Goal: Information Seeking & Learning: Learn about a topic

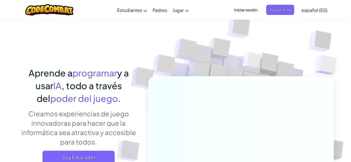
click at [177, 44] on img at bounding box center [237, 122] width 308 height 308
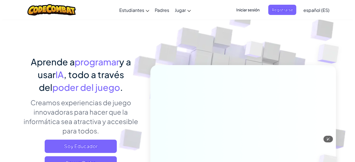
scroll to position [100, 0]
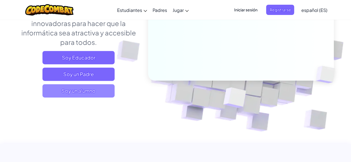
click at [92, 91] on span "Soy un alumno" at bounding box center [78, 90] width 72 height 13
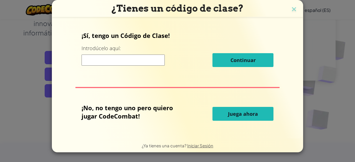
click at [231, 120] on button "Juega ahora" at bounding box center [243, 114] width 61 height 14
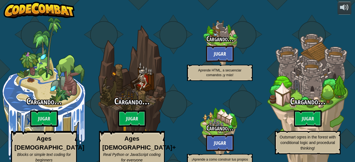
select select "es-ES"
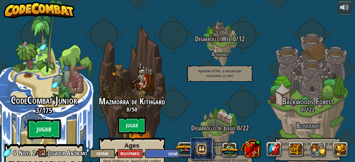
click at [45, 121] on btn "Jugar" at bounding box center [43, 130] width 33 height 20
select select "es-ES"
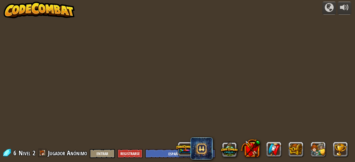
select select "es-ES"
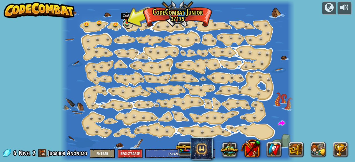
click at [127, 24] on link at bounding box center [128, 23] width 11 height 11
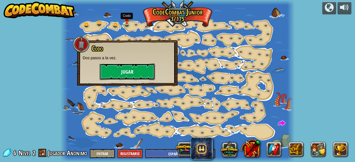
click at [132, 77] on button "Jugar" at bounding box center [128, 72] width 56 height 17
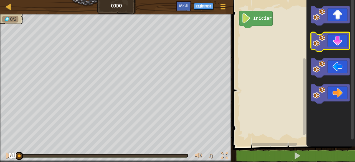
click at [335, 43] on icon "Espacio de trabajo de Blockly" at bounding box center [330, 41] width 39 height 19
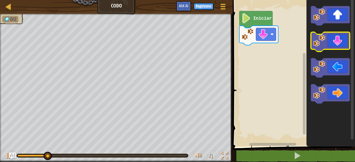
click at [335, 43] on icon "Espacio de trabajo de Blockly" at bounding box center [330, 41] width 39 height 19
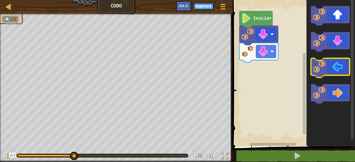
click at [334, 72] on icon "Espacio de trabajo de Blockly" at bounding box center [330, 67] width 39 height 19
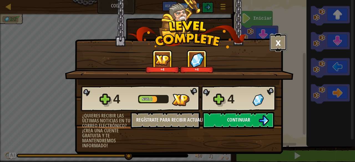
click at [274, 38] on button "×" at bounding box center [278, 42] width 17 height 17
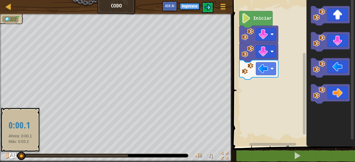
click at [20, 157] on div at bounding box center [18, 156] width 3 height 2
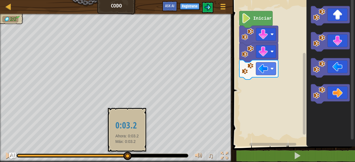
click at [127, 155] on div at bounding box center [72, 156] width 111 height 2
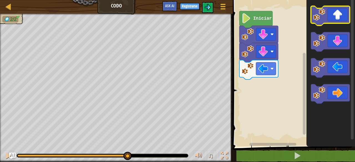
click at [336, 17] on icon "Espacio de trabajo de Blockly" at bounding box center [330, 15] width 39 height 19
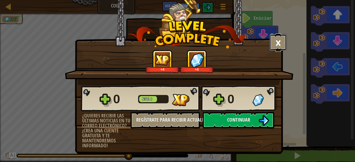
click at [280, 37] on button "×" at bounding box center [278, 42] width 17 height 17
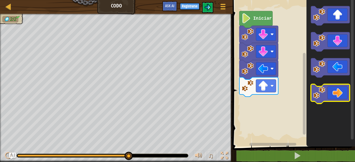
click at [333, 97] on icon "Espacio de trabajo de Blockly" at bounding box center [330, 93] width 39 height 19
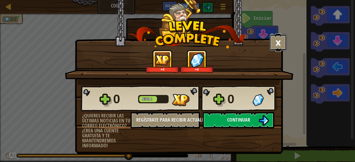
click at [283, 42] on button "×" at bounding box center [278, 42] width 17 height 17
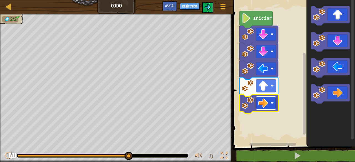
click at [264, 103] on image "Espacio de trabajo de Blockly" at bounding box center [263, 103] width 10 height 10
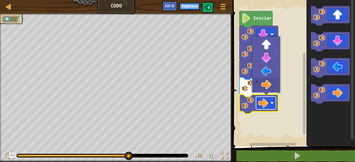
click at [264, 103] on image "Espacio de trabajo de Blockly" at bounding box center [263, 103] width 10 height 10
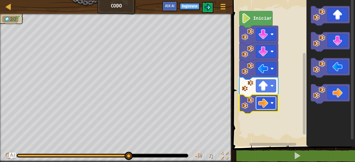
click at [264, 103] on image "Espacio de trabajo de Blockly" at bounding box center [263, 103] width 10 height 10
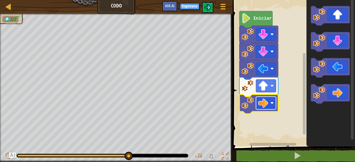
click at [264, 103] on image "Espacio de trabajo de Blockly" at bounding box center [263, 103] width 10 height 10
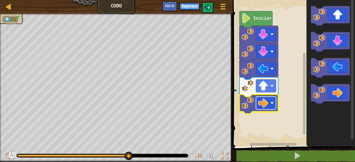
click at [264, 103] on image "Espacio de trabajo de Blockly" at bounding box center [263, 103] width 10 height 10
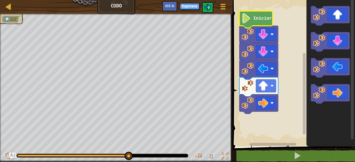
click at [250, 22] on image "Espacio de trabajo de Blockly" at bounding box center [246, 18] width 9 height 10
click at [224, 156] on div at bounding box center [224, 155] width 7 height 7
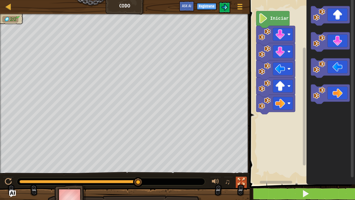
click at [239, 162] on div at bounding box center [241, 181] width 7 height 7
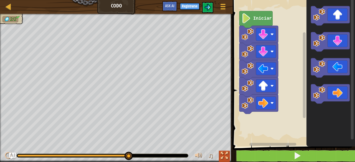
click at [224, 159] on div at bounding box center [224, 155] width 7 height 7
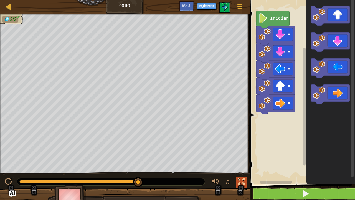
click at [241, 162] on div at bounding box center [241, 181] width 7 height 7
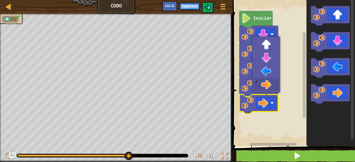
click at [193, 151] on div "2/2 ♫ [PERSON_NAME] Pup" at bounding box center [177, 88] width 355 height 148
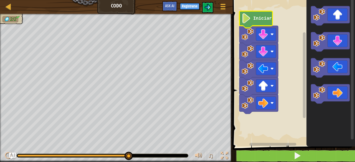
click at [254, 24] on icon "Espacio de trabajo de Blockly" at bounding box center [256, 19] width 33 height 17
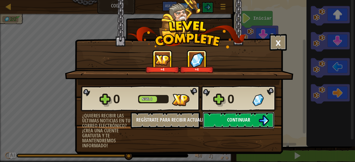
click at [233, 123] on span "Continuar" at bounding box center [238, 120] width 23 height 7
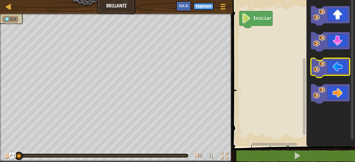
click at [333, 68] on icon "Espacio de trabajo de Blockly" at bounding box center [330, 67] width 39 height 19
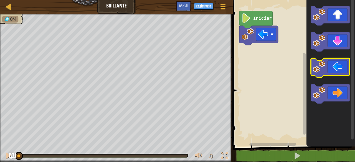
click at [333, 68] on icon "Espacio de trabajo de Blockly" at bounding box center [330, 67] width 39 height 19
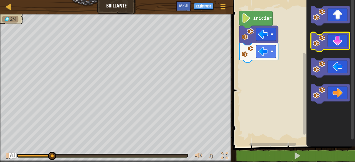
click at [336, 46] on icon "Espacio de trabajo de Blockly" at bounding box center [330, 41] width 39 height 19
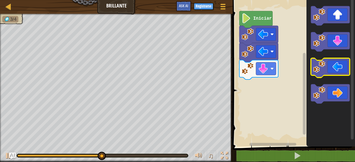
click at [337, 69] on icon "Espacio de trabajo de Blockly" at bounding box center [330, 67] width 39 height 19
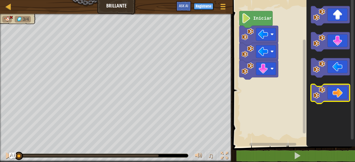
click at [333, 97] on icon "Espacio de trabajo de Blockly" at bounding box center [330, 93] width 39 height 19
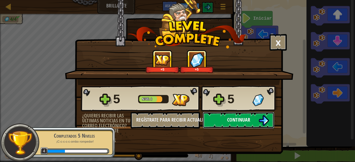
click at [215, 118] on button "Continuar" at bounding box center [239, 120] width 72 height 17
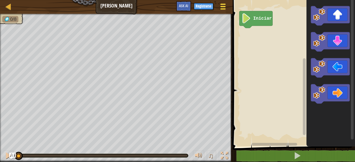
click at [223, 6] on span at bounding box center [223, 6] width 5 height 1
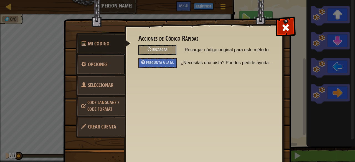
click at [94, 67] on span "Opciones" at bounding box center [97, 64] width 19 height 7
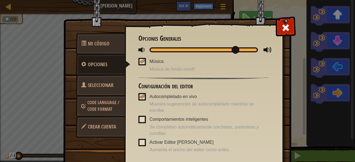
click at [177, 51] on div at bounding box center [204, 49] width 109 height 5
drag, startPoint x: 177, startPoint y: 51, endPoint x: 159, endPoint y: 50, distance: 17.8
click at [159, 50] on span at bounding box center [162, 50] width 8 height 8
click at [283, 27] on span at bounding box center [285, 27] width 9 height 9
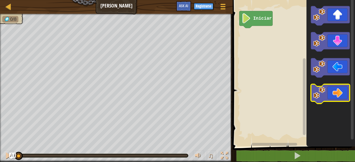
click at [334, 92] on icon "Espacio de trabajo de Blockly" at bounding box center [330, 93] width 39 height 19
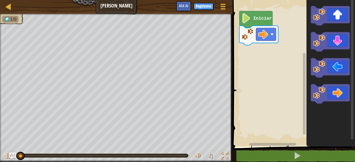
click at [330, 26] on icon "Espacio de trabajo de Blockly" at bounding box center [331, 72] width 49 height 150
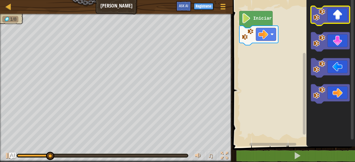
click at [330, 18] on icon "Espacio de trabajo de Blockly" at bounding box center [330, 15] width 39 height 19
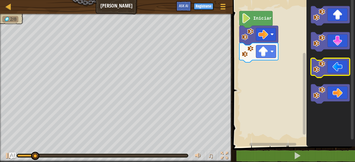
click at [328, 68] on icon "Espacio de trabajo de Blockly" at bounding box center [330, 67] width 39 height 19
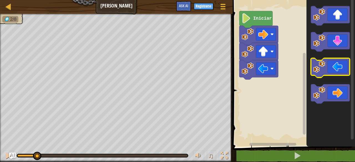
click at [328, 68] on icon "Espacio de trabajo de Blockly" at bounding box center [330, 67] width 39 height 19
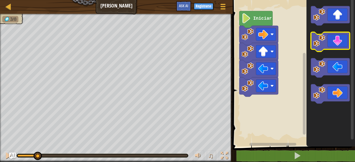
click at [331, 44] on icon "Espacio de trabajo de Blockly" at bounding box center [330, 41] width 39 height 19
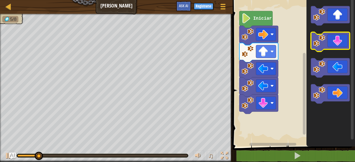
click at [331, 44] on icon "Espacio de trabajo de Blockly" at bounding box center [330, 41] width 39 height 19
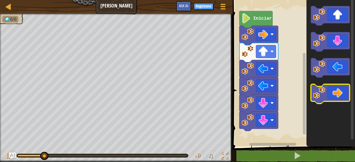
click at [337, 90] on icon "Espacio de trabajo de Blockly" at bounding box center [330, 93] width 39 height 19
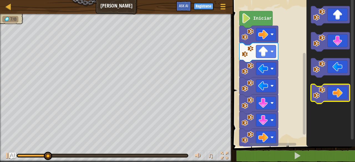
click at [337, 90] on icon "Espacio de trabajo de Blockly" at bounding box center [330, 93] width 39 height 19
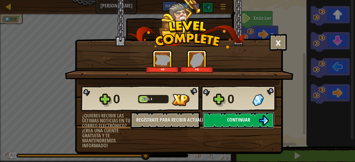
click at [227, 121] on button "Continuar" at bounding box center [239, 120] width 72 height 17
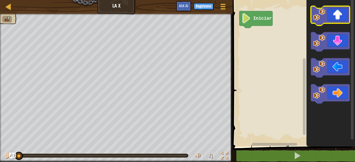
click at [319, 21] on image "Espacio de trabajo de Blockly" at bounding box center [319, 15] width 12 height 12
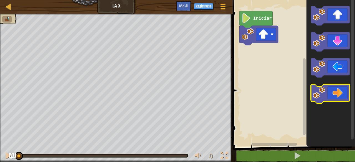
click at [328, 91] on icon "Espacio de trabajo de Blockly" at bounding box center [330, 93] width 39 height 19
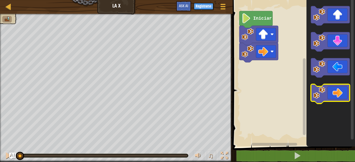
click at [328, 91] on icon "Espacio de trabajo de Blockly" at bounding box center [330, 93] width 39 height 19
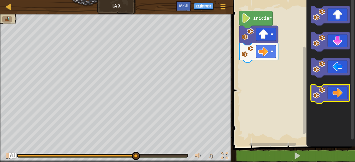
click at [334, 94] on icon "Espacio de trabajo de Blockly" at bounding box center [330, 93] width 39 height 19
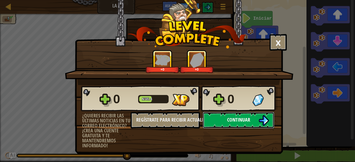
click at [230, 117] on span "Continuar" at bounding box center [238, 120] width 23 height 7
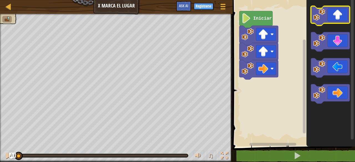
click at [328, 21] on icon "Espacio de trabajo de Blockly" at bounding box center [330, 15] width 39 height 19
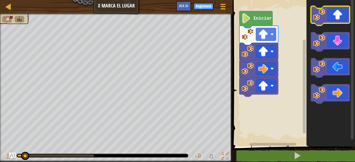
click at [328, 21] on icon "Espacio de trabajo de Blockly" at bounding box center [330, 15] width 39 height 19
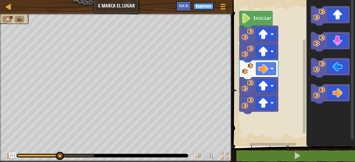
click at [255, 23] on icon "Espacio de trabajo de Blockly" at bounding box center [256, 19] width 33 height 17
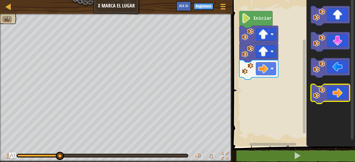
click at [330, 95] on icon "Espacio de trabajo de Blockly" at bounding box center [330, 93] width 39 height 19
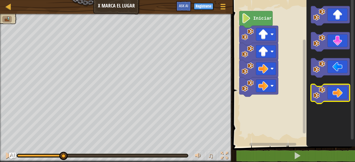
click at [330, 96] on icon "Espacio de trabajo de Blockly" at bounding box center [330, 93] width 39 height 19
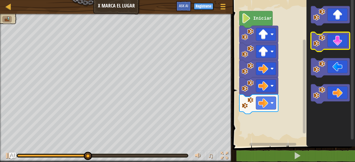
click at [337, 40] on icon "Espacio de trabajo de Blockly" at bounding box center [330, 41] width 39 height 19
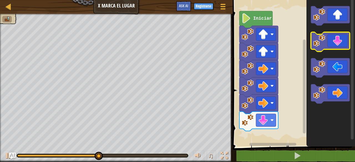
click at [337, 40] on icon "Espacio de trabajo de Blockly" at bounding box center [330, 41] width 39 height 19
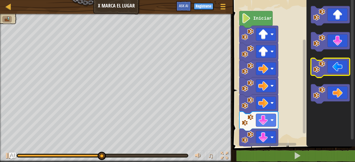
click at [328, 69] on icon "Espacio de trabajo de Blockly" at bounding box center [330, 67] width 39 height 19
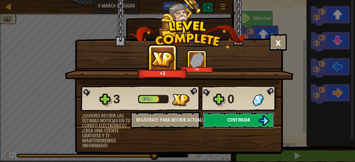
click at [228, 124] on button "Continuar" at bounding box center [239, 120] width 72 height 17
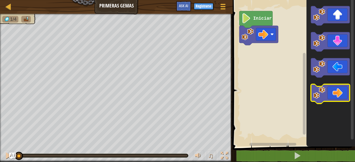
click at [338, 93] on icon "Espacio de trabajo de Blockly" at bounding box center [330, 93] width 39 height 19
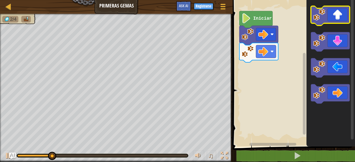
click at [335, 13] on icon "Espacio de trabajo de Blockly" at bounding box center [330, 15] width 39 height 19
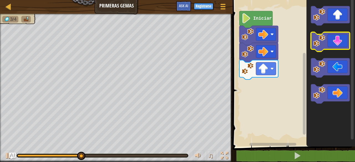
click at [334, 47] on icon "Espacio de trabajo de Blockly" at bounding box center [330, 41] width 39 height 19
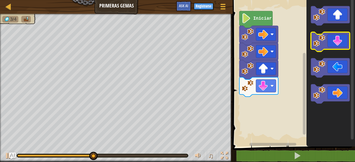
click at [335, 48] on icon "Espacio de trabajo de Blockly" at bounding box center [330, 41] width 39 height 19
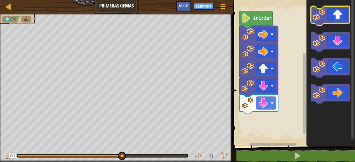
click at [328, 22] on icon "Espacio de trabajo de Blockly" at bounding box center [330, 15] width 39 height 19
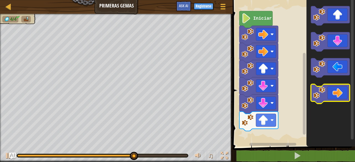
click at [339, 95] on icon "Espacio de trabajo de Blockly" at bounding box center [330, 93] width 39 height 19
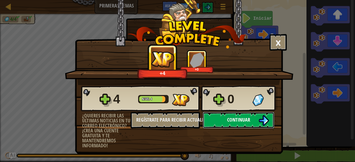
click at [230, 115] on button "Continuar" at bounding box center [239, 120] width 72 height 17
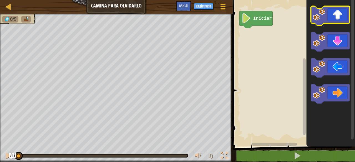
click at [331, 19] on icon "Espacio de trabajo de Blockly" at bounding box center [330, 15] width 39 height 19
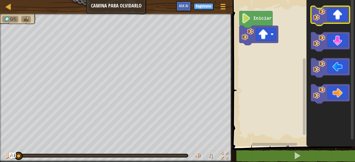
click at [331, 19] on icon "Espacio de trabajo de Blockly" at bounding box center [330, 15] width 39 height 19
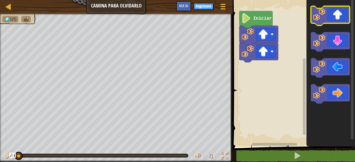
click at [331, 19] on icon "Espacio de trabajo de Blockly" at bounding box center [330, 15] width 39 height 19
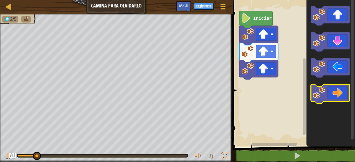
click at [337, 89] on icon "Espacio de trabajo de Blockly" at bounding box center [330, 93] width 39 height 19
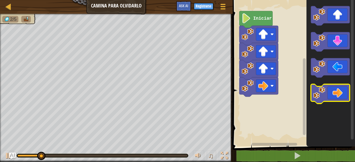
click at [337, 90] on icon "Espacio de trabajo de Blockly" at bounding box center [330, 93] width 39 height 19
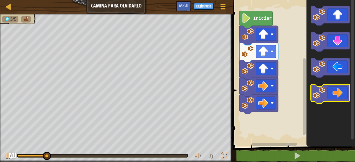
click at [337, 90] on icon "Espacio de trabajo de Blockly" at bounding box center [330, 93] width 39 height 19
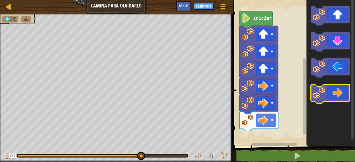
click at [333, 97] on icon "Espacio de trabajo de Blockly" at bounding box center [330, 93] width 39 height 19
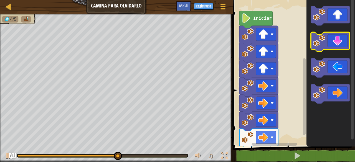
click at [332, 47] on icon "Espacio de trabajo de Blockly" at bounding box center [330, 41] width 39 height 19
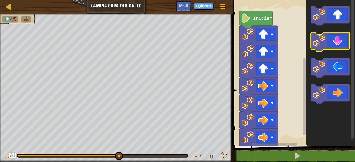
click at [332, 47] on icon "Espacio de trabajo de Blockly" at bounding box center [330, 41] width 39 height 19
click at [325, 46] on image "Espacio de trabajo de Blockly" at bounding box center [319, 41] width 12 height 12
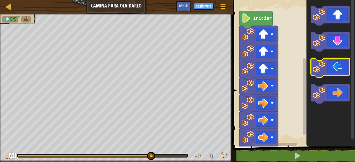
click at [328, 71] on icon "Espacio de trabajo de Blockly" at bounding box center [330, 67] width 39 height 19
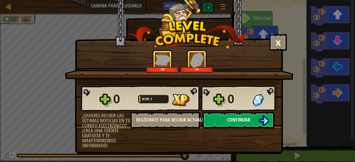
click at [230, 120] on span "Continuar" at bounding box center [238, 120] width 23 height 7
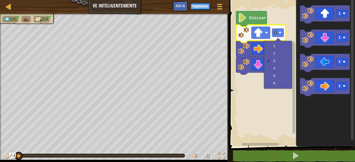
click at [253, 102] on rect "Espacio de trabajo de Blockly" at bounding box center [291, 72] width 127 height 150
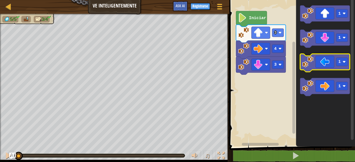
click at [325, 61] on icon "Espacio de trabajo de Blockly" at bounding box center [325, 63] width 50 height 18
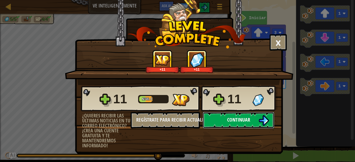
click at [225, 119] on button "Continuar" at bounding box center [239, 120] width 72 height 17
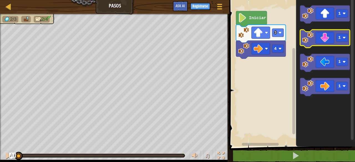
click at [326, 42] on icon "Espacio de trabajo de Blockly" at bounding box center [325, 39] width 50 height 18
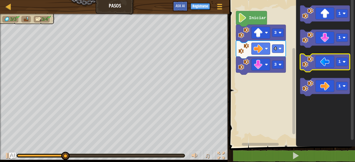
click at [320, 66] on icon "Espacio de trabajo de Blockly" at bounding box center [325, 63] width 50 height 18
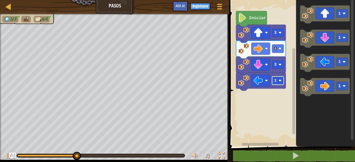
click at [280, 84] on rect "Espacio de trabajo de Blockly" at bounding box center [278, 81] width 12 height 8
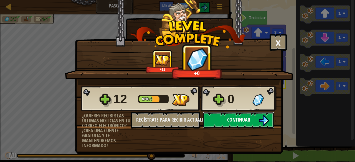
click at [249, 125] on button "Continuar" at bounding box center [239, 120] width 72 height 17
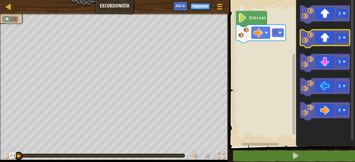
click at [324, 40] on icon "Espacio de trabajo de Blockly" at bounding box center [325, 39] width 50 height 18
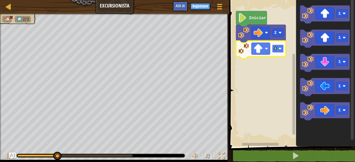
click at [276, 51] on text "4" at bounding box center [275, 49] width 2 height 4
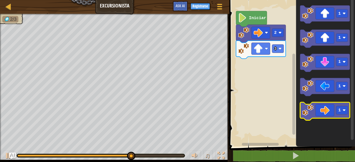
click at [327, 110] on icon "Espacio de trabajo de Blockly" at bounding box center [325, 111] width 50 height 18
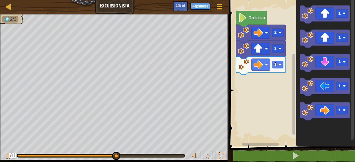
click at [281, 67] on rect "Espacio de trabajo de Blockly" at bounding box center [278, 65] width 12 height 8
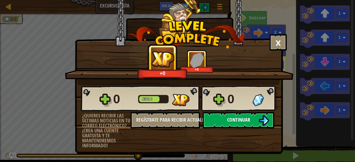
click at [240, 115] on button "Continuar" at bounding box center [239, 120] width 72 height 17
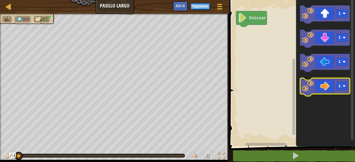
click at [324, 94] on icon "Espacio de trabajo de Blockly" at bounding box center [325, 87] width 50 height 18
click at [325, 89] on icon "Espacio de trabajo de Blockly" at bounding box center [325, 87] width 50 height 18
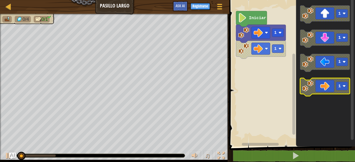
click at [325, 89] on icon "Espacio de trabajo de Blockly" at bounding box center [325, 87] width 50 height 18
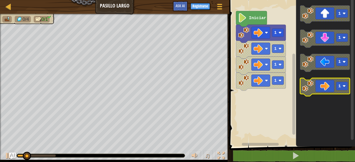
click at [325, 89] on icon "Espacio de trabajo de Blockly" at bounding box center [325, 87] width 50 height 18
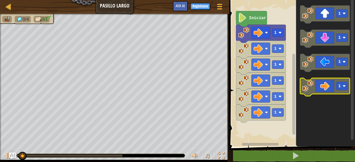
click at [325, 89] on icon "Espacio de trabajo de Blockly" at bounding box center [325, 87] width 50 height 18
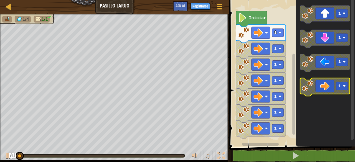
click at [325, 89] on icon "Espacio de trabajo de Blockly" at bounding box center [325, 87] width 50 height 18
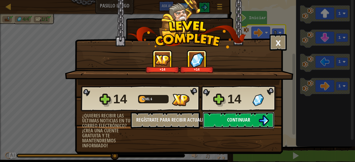
click at [239, 120] on span "Continuar" at bounding box center [238, 120] width 23 height 7
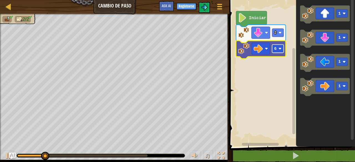
click at [275, 49] on text "6" at bounding box center [275, 49] width 2 height 4
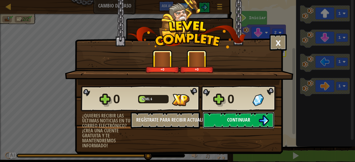
click at [249, 119] on span "Continuar" at bounding box center [238, 120] width 23 height 7
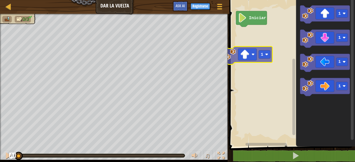
click at [239, 61] on div "Iniciar 1 1 1 1 1" at bounding box center [291, 72] width 127 height 150
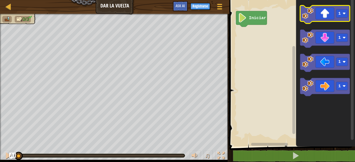
click at [326, 20] on icon "Espacio de trabajo de Blockly" at bounding box center [325, 15] width 50 height 18
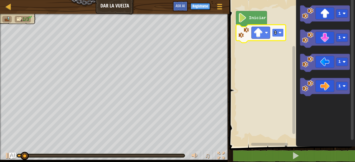
click at [280, 35] on rect "Espacio de trabajo de Blockly" at bounding box center [278, 33] width 12 height 8
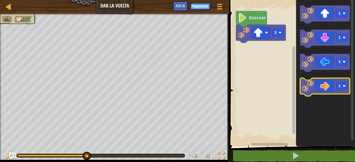
click at [321, 89] on icon "Espacio de trabajo de Blockly" at bounding box center [325, 87] width 50 height 18
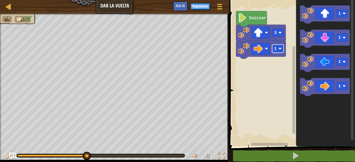
click at [281, 51] on rect "Espacio de trabajo de Blockly" at bounding box center [278, 49] width 12 height 8
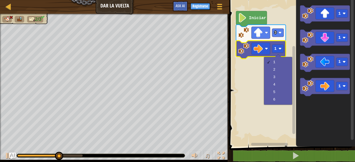
click at [278, 37] on icon "Espacio de trabajo de Blockly" at bounding box center [261, 34] width 50 height 18
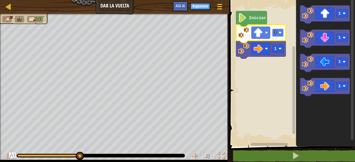
click at [277, 32] on rect "Espacio de trabajo de Blockly" at bounding box center [278, 33] width 12 height 8
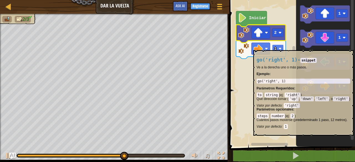
click at [276, 47] on text "1" at bounding box center [275, 49] width 2 height 4
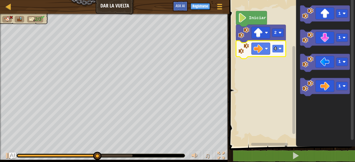
click at [278, 52] on rect "Espacio de trabajo de Blockly" at bounding box center [278, 49] width 12 height 8
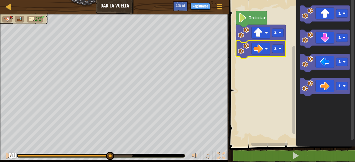
click at [277, 43] on icon "Espacio de trabajo de Blockly" at bounding box center [261, 50] width 50 height 18
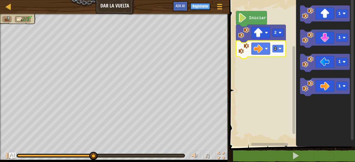
click at [278, 51] on rect "Espacio de trabajo de Blockly" at bounding box center [278, 49] width 12 height 8
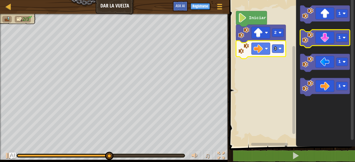
click at [329, 40] on icon "Espacio de trabajo de Blockly" at bounding box center [325, 39] width 50 height 18
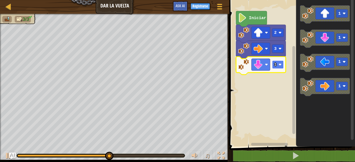
click at [273, 65] on rect "Espacio de trabajo de Blockly" at bounding box center [278, 65] width 12 height 8
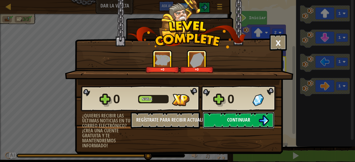
click at [230, 117] on span "Continuar" at bounding box center [238, 120] width 23 height 7
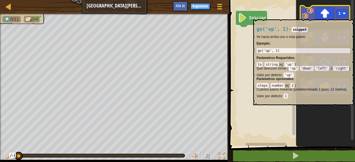
click at [325, 17] on icon "Espacio de trabajo de Blockly" at bounding box center [325, 15] width 50 height 18
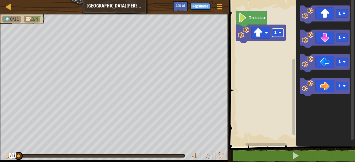
click at [278, 35] on rect "Espacio de trabajo de Blockly" at bounding box center [278, 33] width 12 height 8
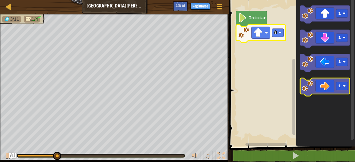
click at [327, 90] on icon "Espacio de trabajo de Blockly" at bounding box center [325, 87] width 50 height 18
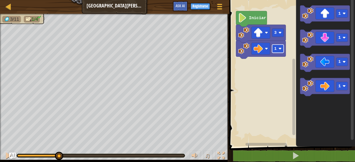
click at [278, 49] on rect "Espacio de trabajo de Blockly" at bounding box center [278, 49] width 12 height 8
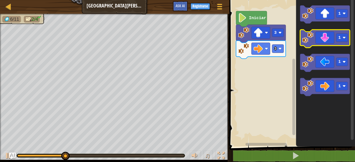
click at [328, 39] on icon "Espacio de trabajo de Blockly" at bounding box center [325, 39] width 50 height 18
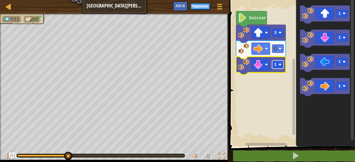
click at [279, 65] on image "Espacio de trabajo de Blockly" at bounding box center [280, 64] width 3 height 3
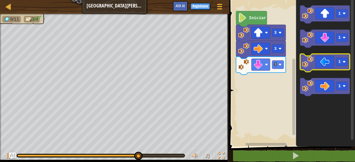
click at [316, 66] on icon "Espacio de trabajo de Blockly" at bounding box center [325, 63] width 50 height 18
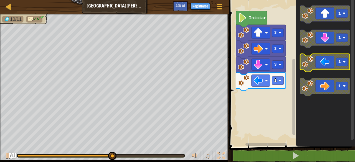
click at [340, 65] on rect "Espacio de trabajo de Blockly" at bounding box center [343, 62] width 12 height 8
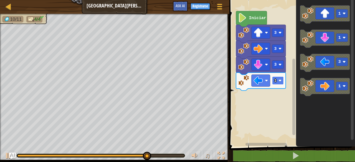
click at [276, 80] on text "1" at bounding box center [275, 81] width 2 height 4
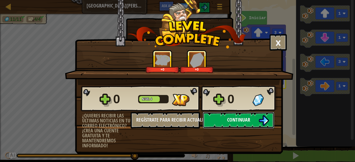
click at [235, 115] on button "Continuar" at bounding box center [239, 120] width 72 height 17
